Goal: Navigation & Orientation: Understand site structure

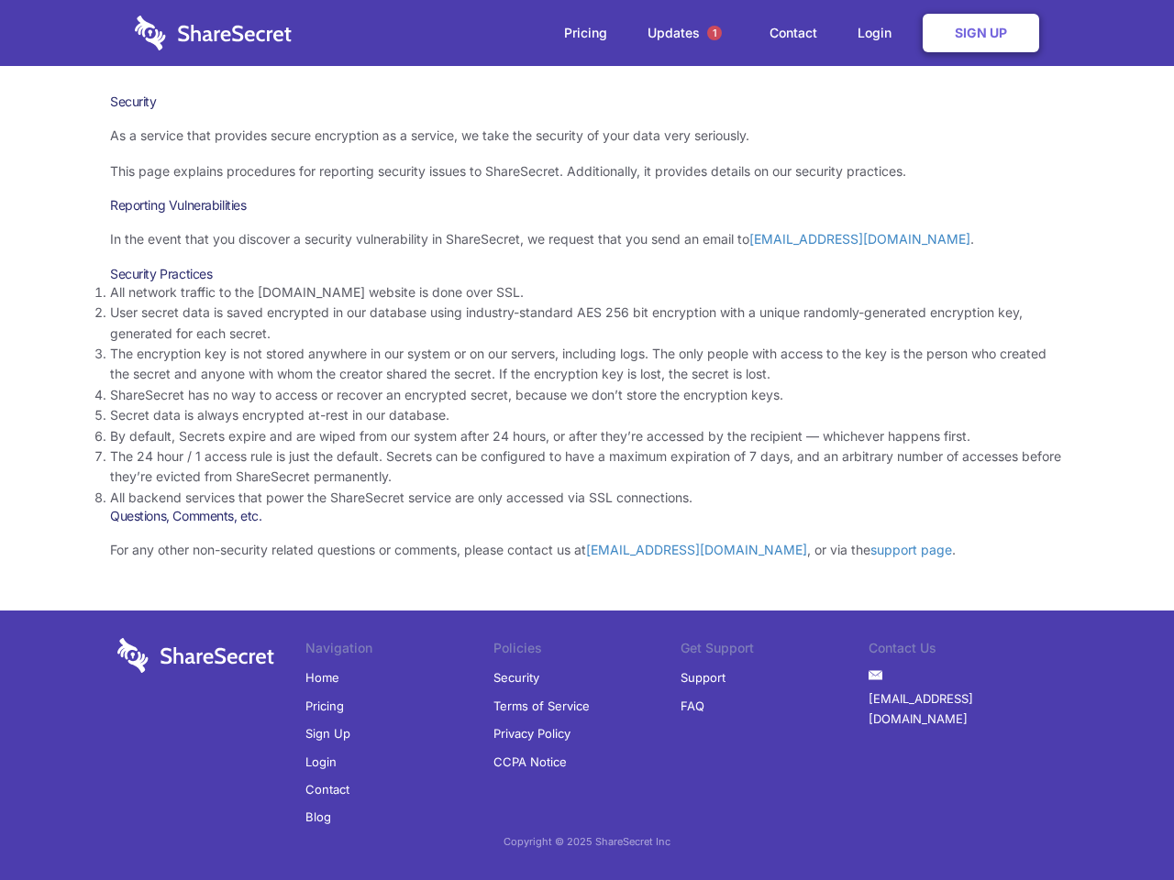
click at [587, 440] on li "By default, Secrets expire and are wiped from our system after 24 hours, or aft…" at bounding box center [587, 436] width 954 height 20
click at [714, 33] on span "1" at bounding box center [714, 33] width 15 height 15
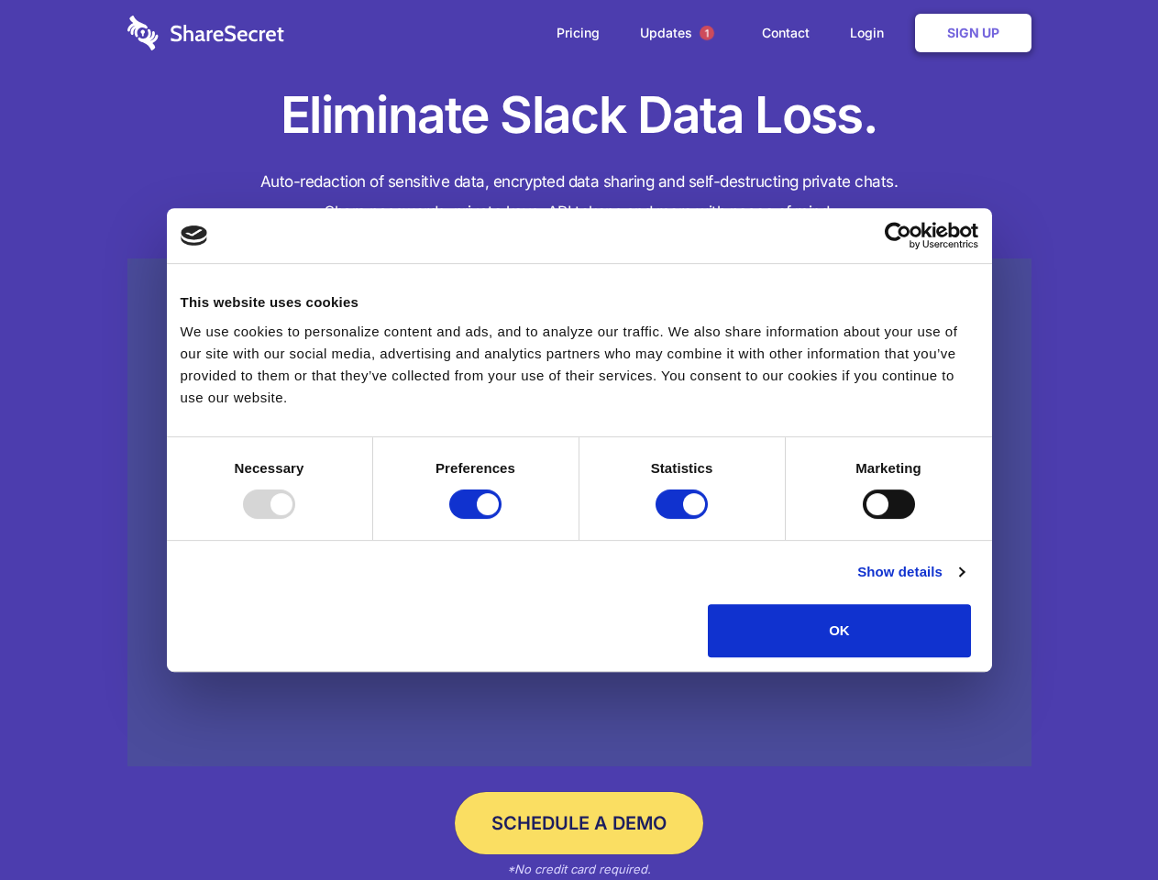
click at [295, 519] on div at bounding box center [269, 504] width 52 height 29
click at [502, 519] on input "Preferences" at bounding box center [475, 504] width 52 height 29
checkbox input "false"
click at [684, 519] on input "Statistics" at bounding box center [682, 504] width 52 height 29
checkbox input "false"
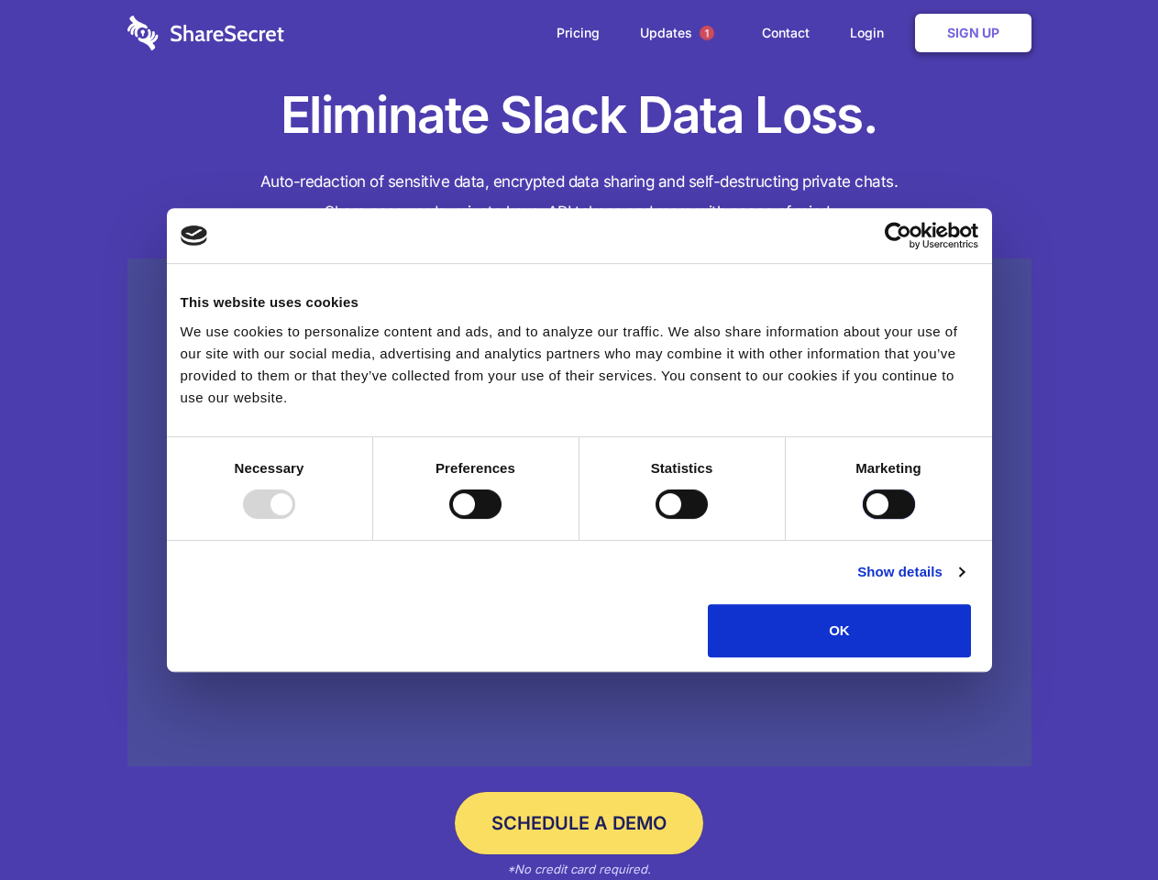
click at [863, 519] on input "Marketing" at bounding box center [889, 504] width 52 height 29
checkbox input "true"
click at [964, 583] on link "Show details" at bounding box center [910, 572] width 106 height 22
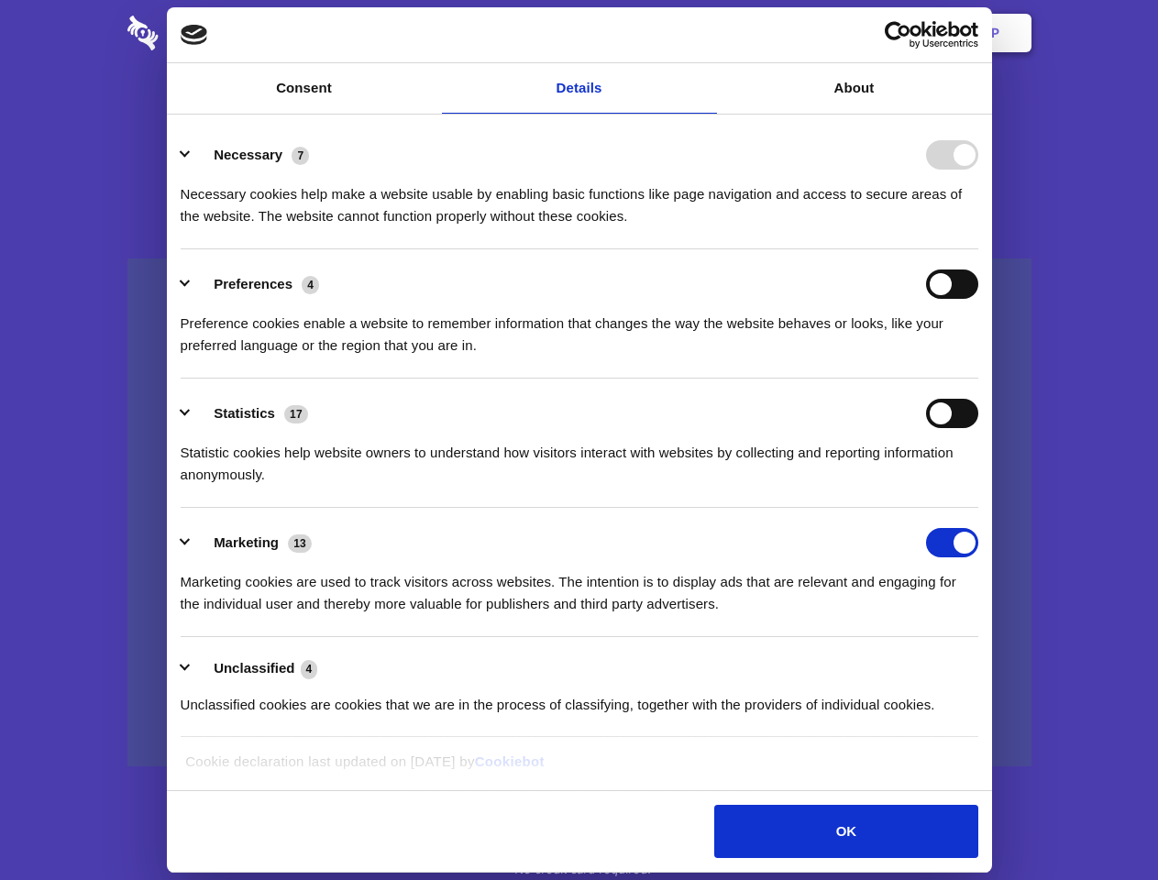
click at [978, 227] on div "Necessary cookies help make a website usable by enabling basic functions like p…" at bounding box center [580, 199] width 798 height 58
click at [706, 33] on span "1" at bounding box center [707, 33] width 15 height 15
